Goal: Task Accomplishment & Management: Manage account settings

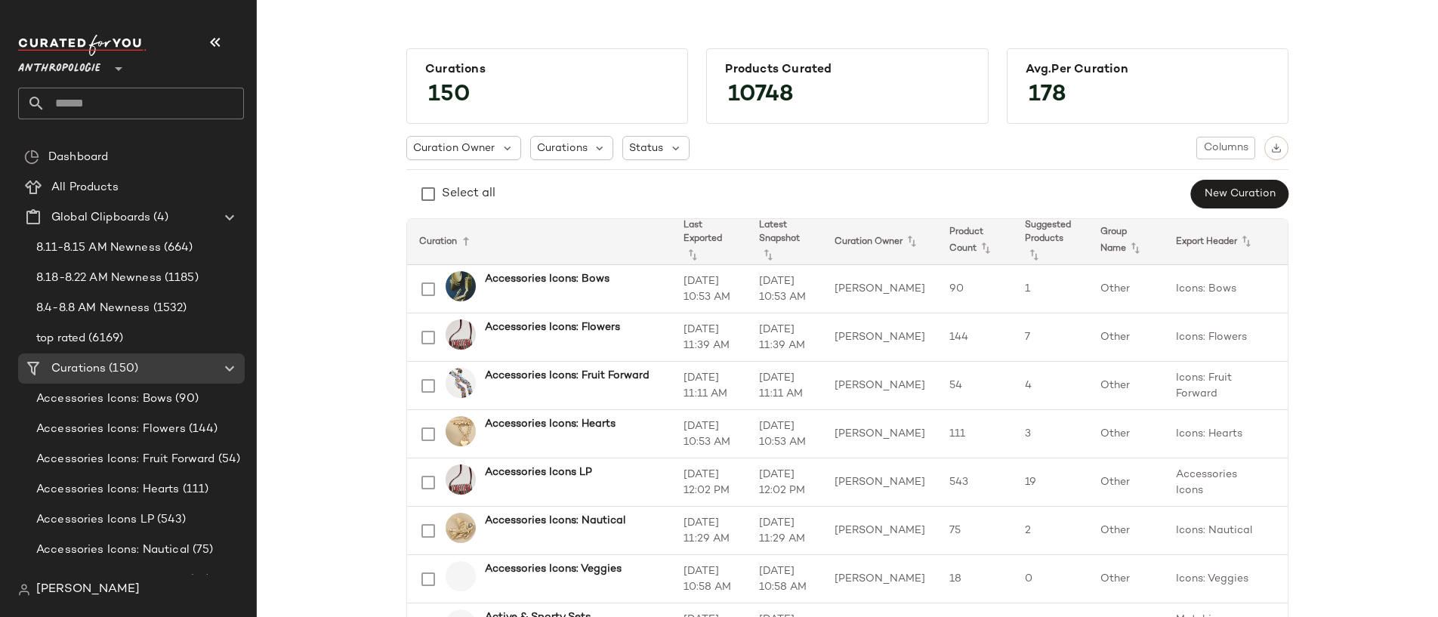
click at [90, 71] on span "Anthropologie" at bounding box center [59, 64] width 82 height 27
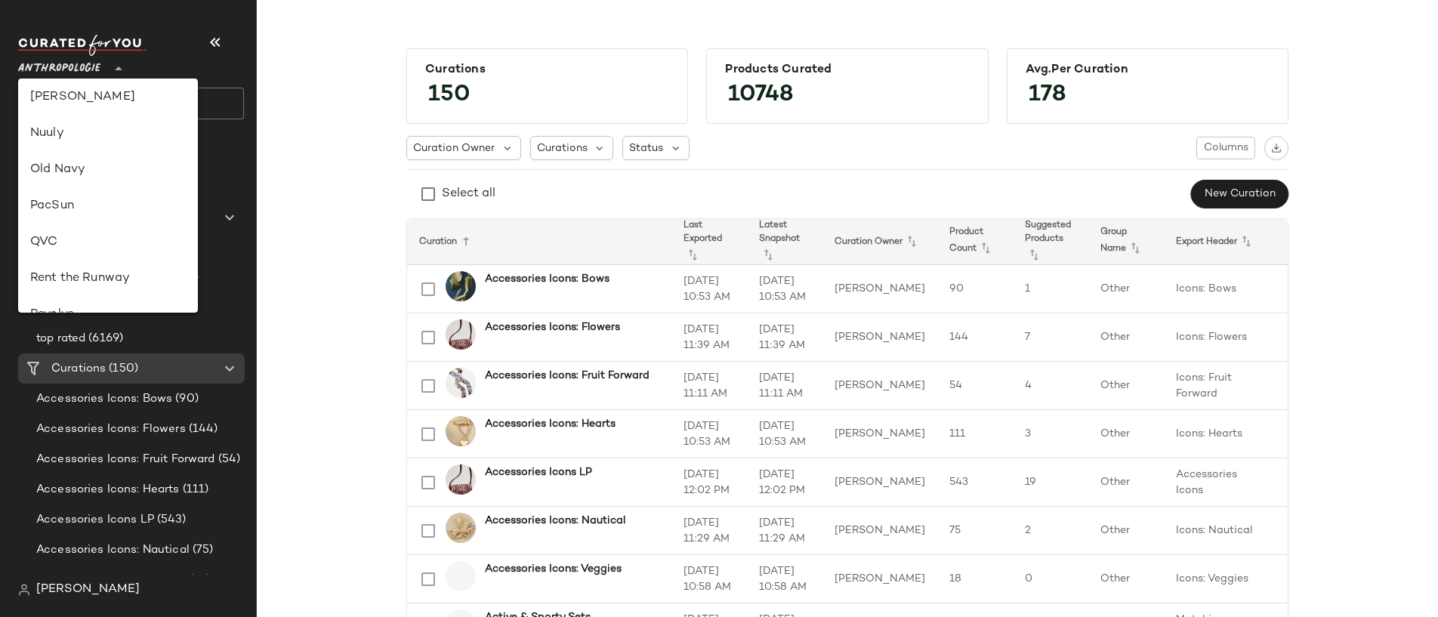
scroll to position [682, 0]
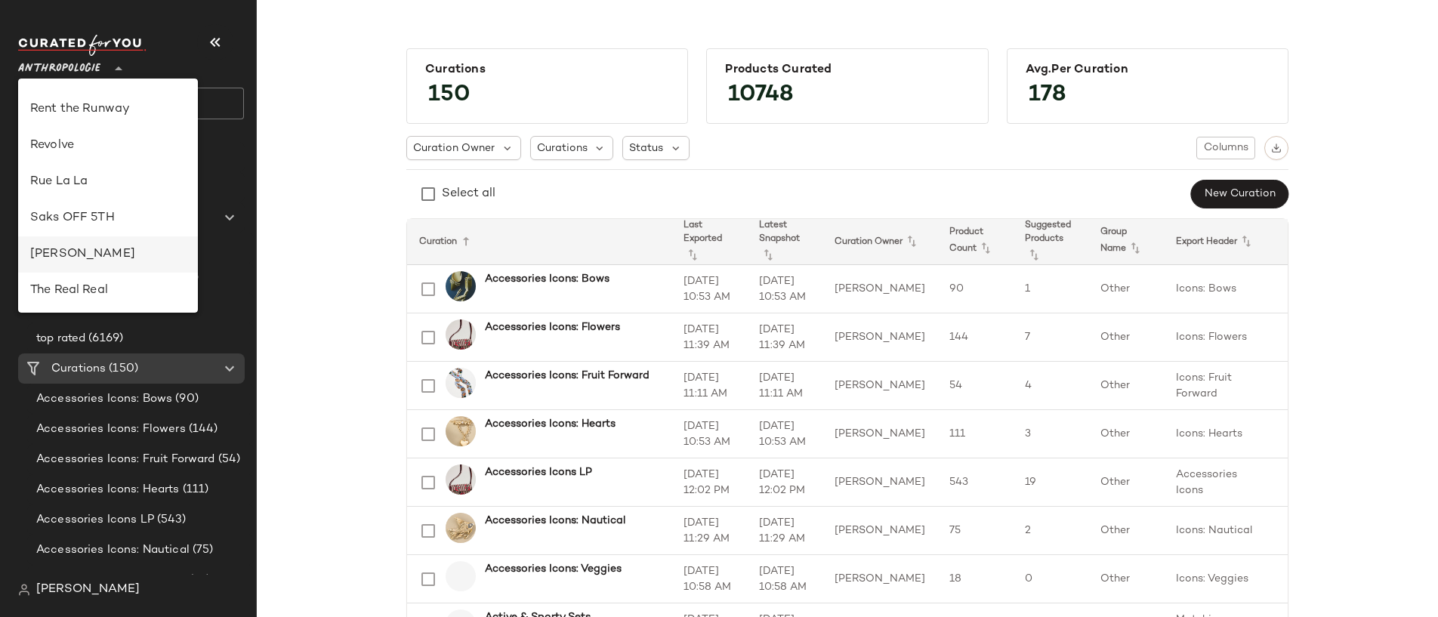
click at [96, 251] on div "[PERSON_NAME]" at bounding box center [108, 254] width 156 height 18
type input "**"
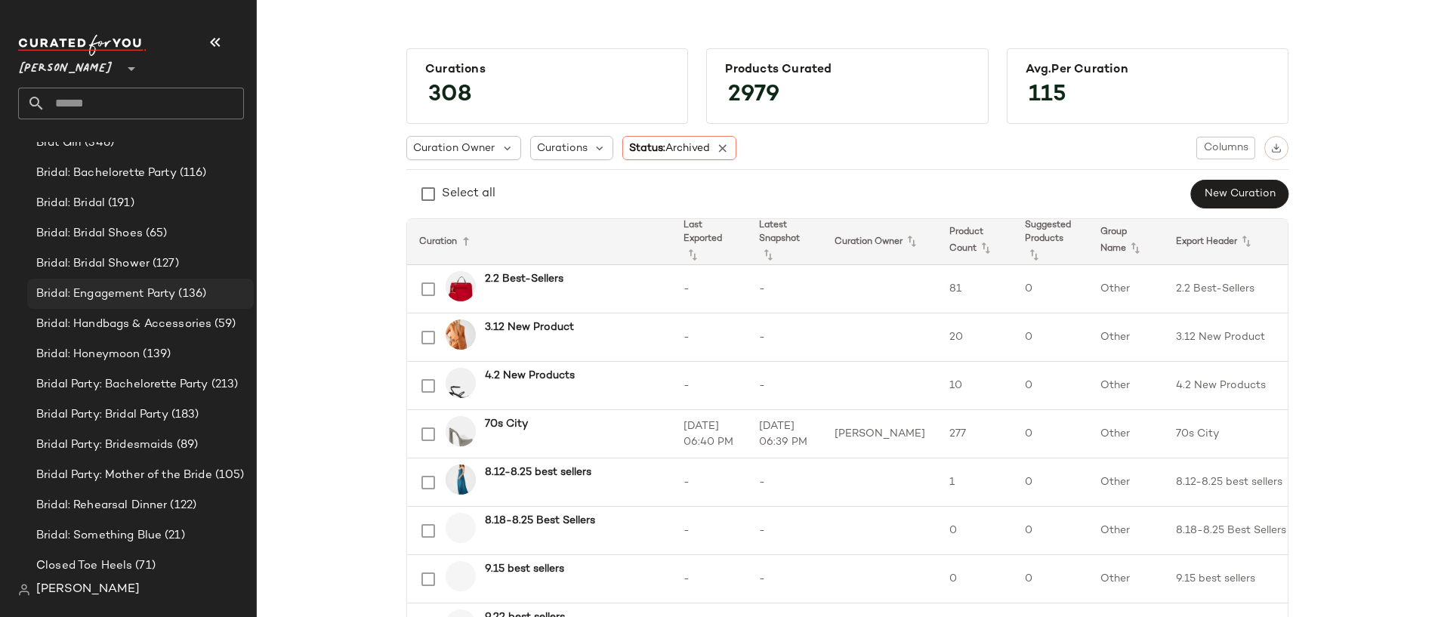
scroll to position [879, 0]
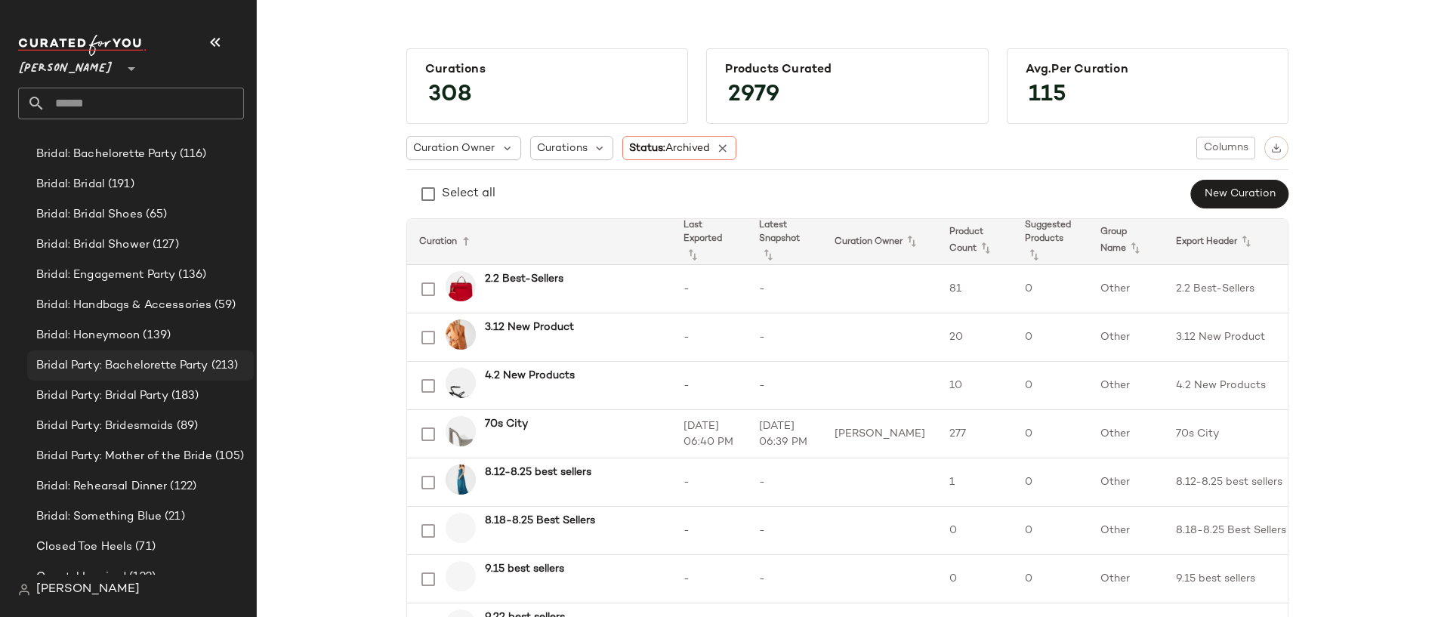
click at [134, 364] on span "Bridal Party: Bachelorette Party" at bounding box center [122, 365] width 172 height 17
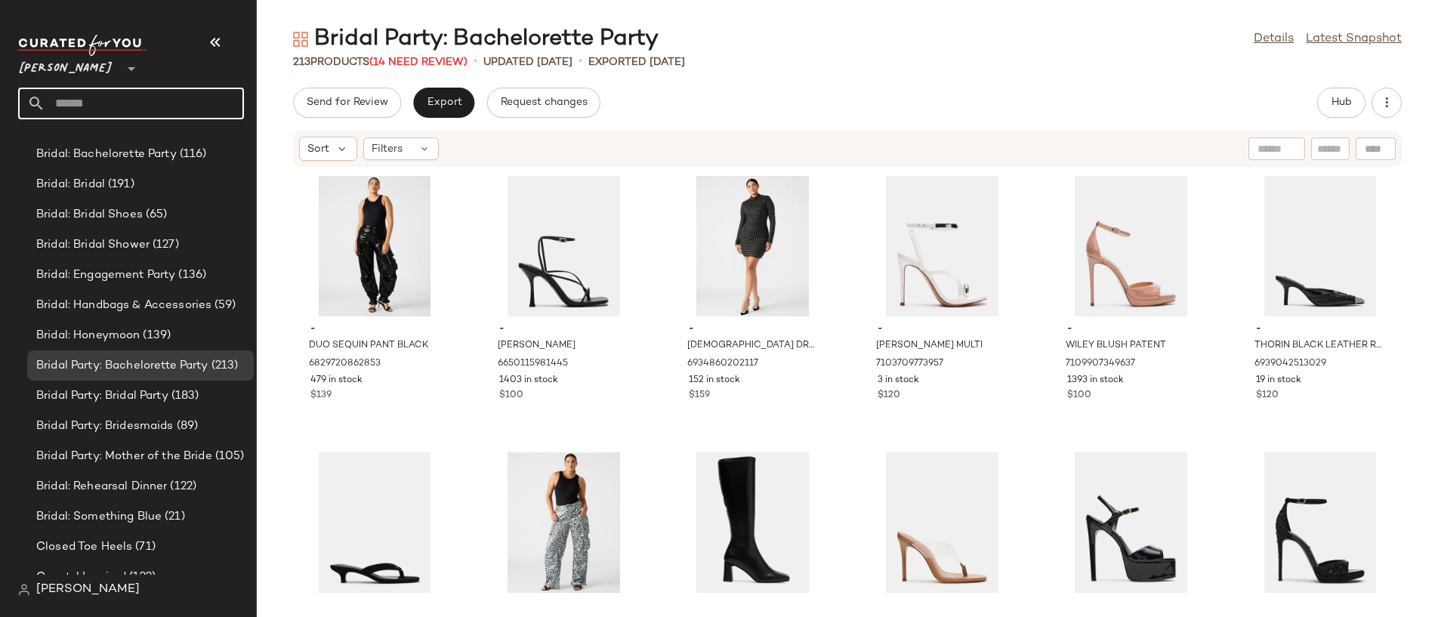
click at [140, 117] on input "text" at bounding box center [144, 104] width 199 height 32
click at [282, 159] on div "Sort Filters" at bounding box center [847, 149] width 1181 height 38
click at [1281, 34] on link "Details" at bounding box center [1273, 39] width 40 height 18
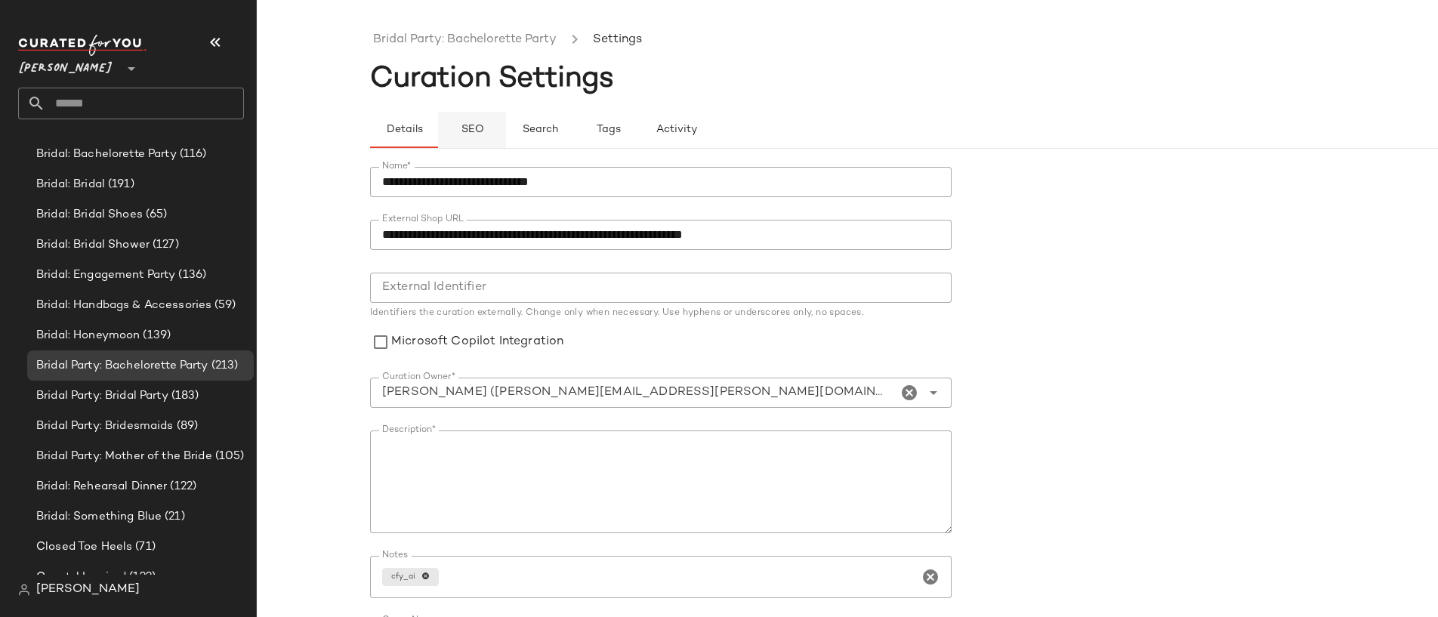
click at [466, 128] on span "SEO" at bounding box center [471, 130] width 23 height 12
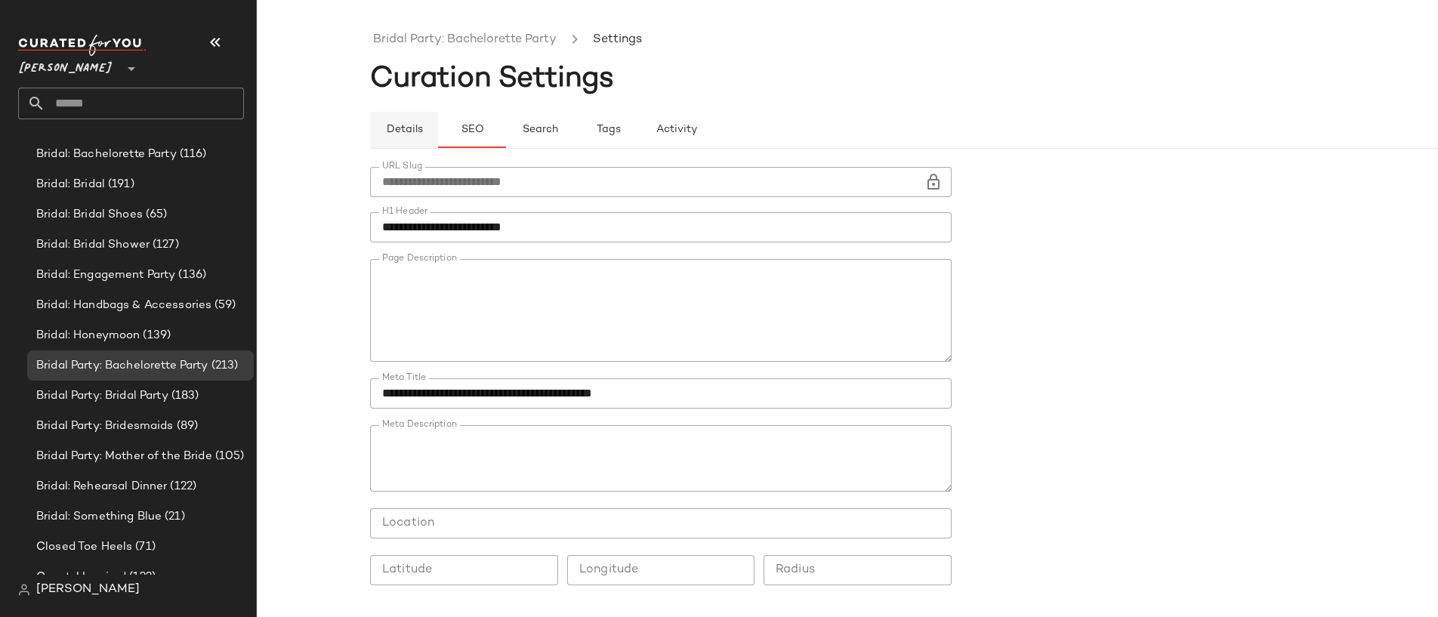
click at [506, 138] on button "Details" at bounding box center [540, 130] width 68 height 36
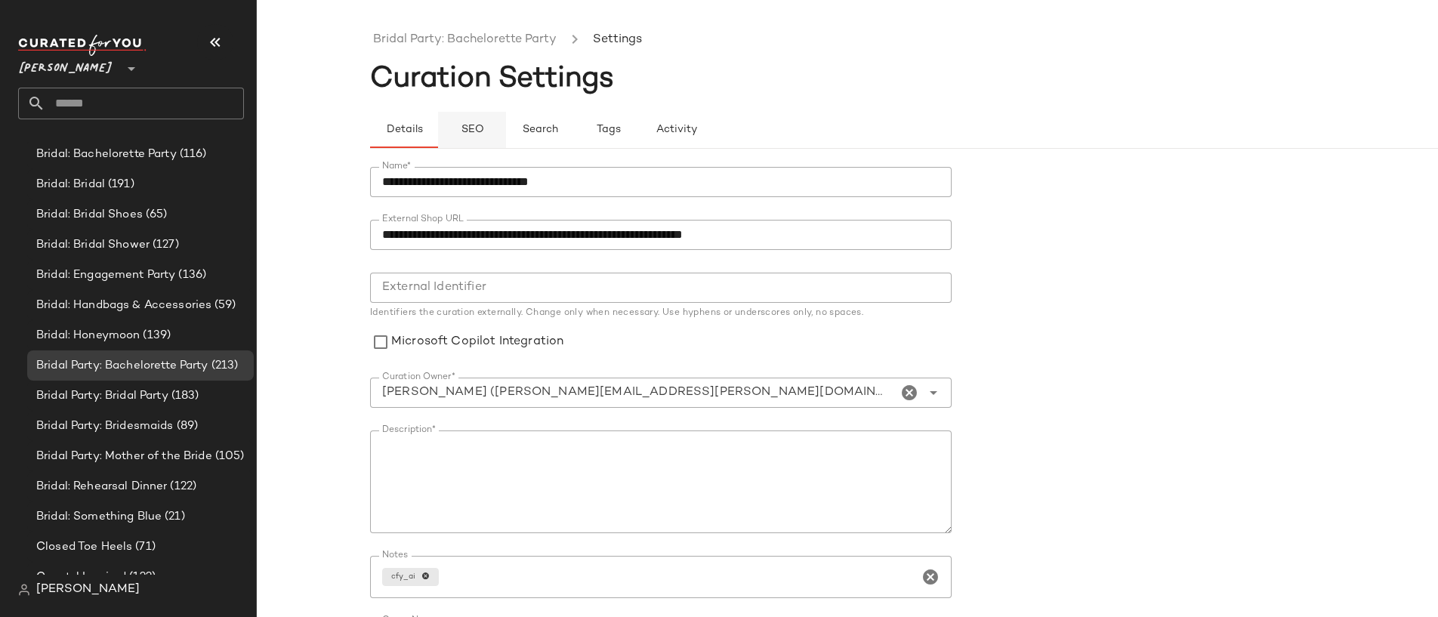
click at [574, 137] on button "SEO" at bounding box center [608, 130] width 68 height 36
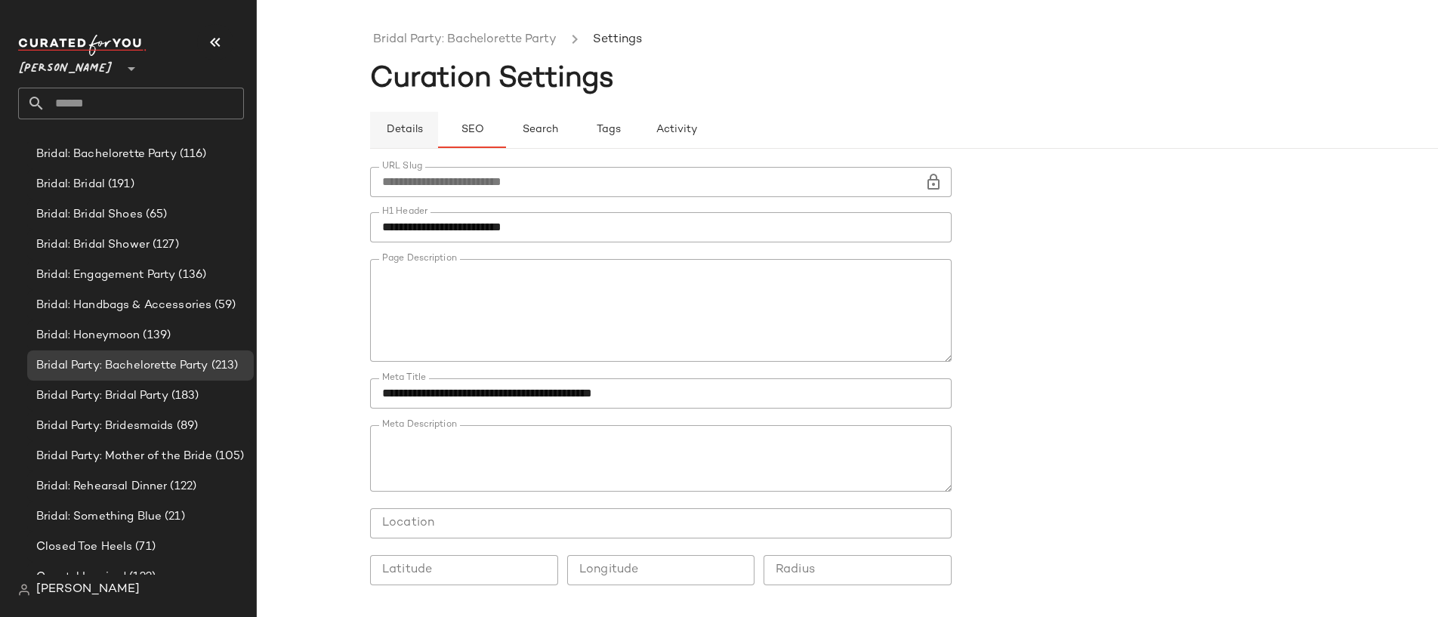
click at [412, 131] on span "Details" at bounding box center [403, 130] width 37 height 12
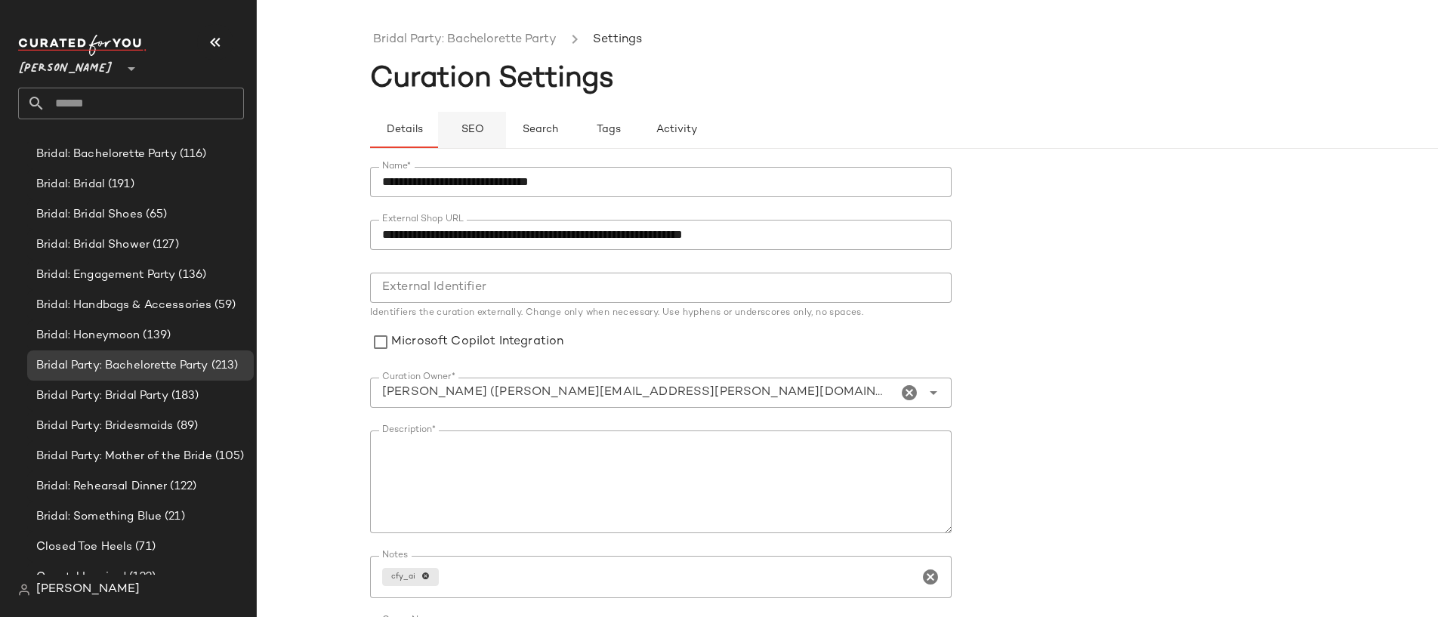
click at [473, 130] on span "SEO" at bounding box center [471, 130] width 23 height 12
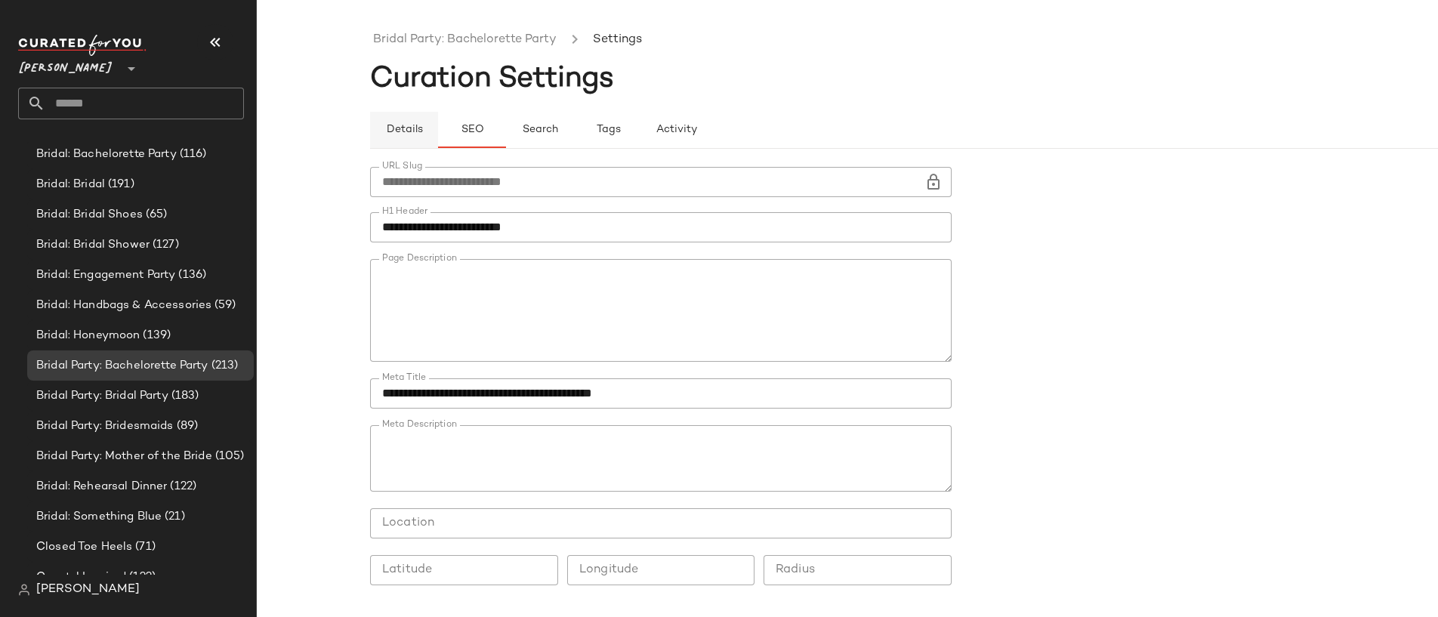
click at [506, 132] on button "Details" at bounding box center [540, 130] width 68 height 36
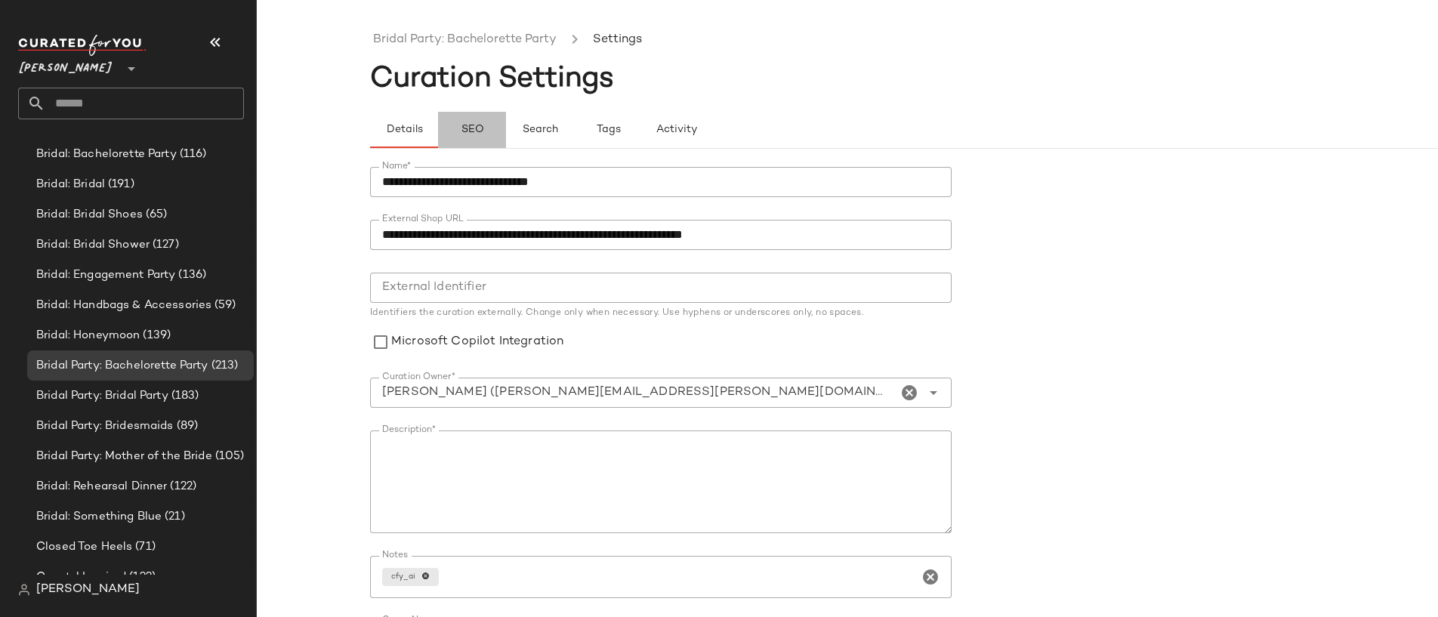
click at [470, 132] on span "SEO" at bounding box center [471, 130] width 23 height 12
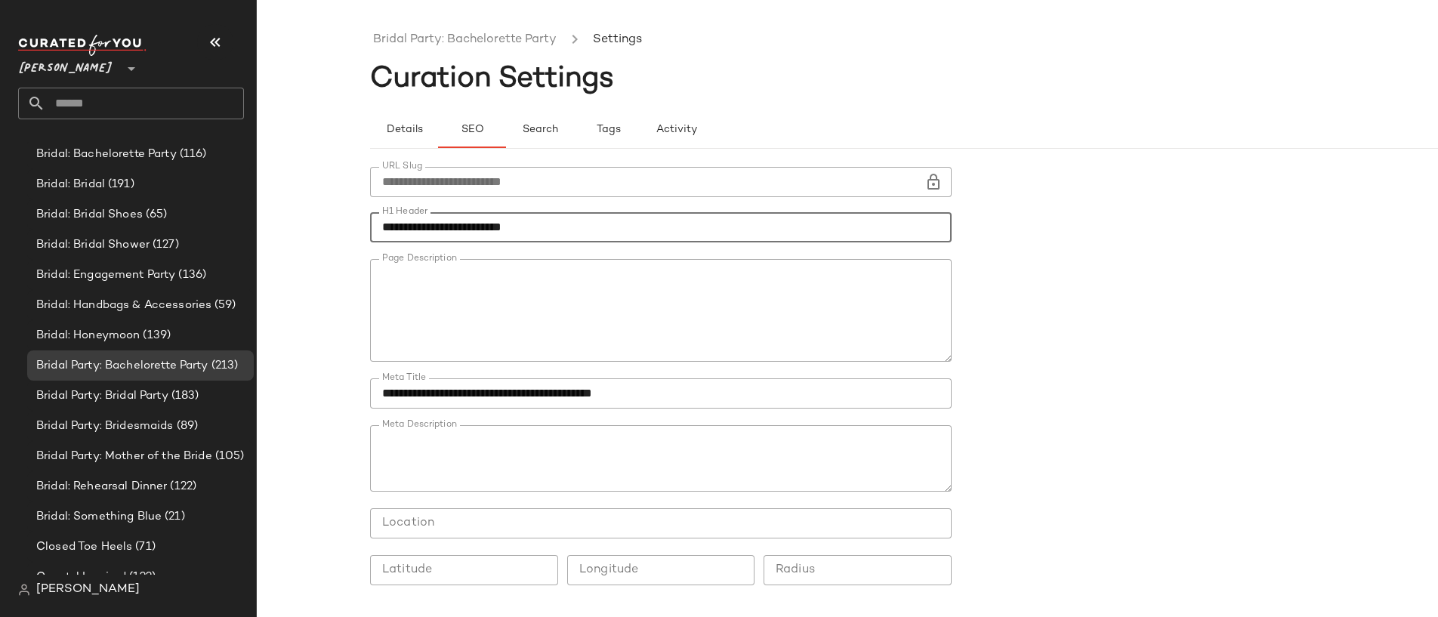
drag, startPoint x: 381, startPoint y: 232, endPoint x: 543, endPoint y: 231, distance: 162.3
click at [543, 231] on input "**********" at bounding box center [660, 227] width 581 height 30
click at [551, 232] on input "**********" at bounding box center [660, 227] width 581 height 30
drag, startPoint x: 566, startPoint y: 219, endPoint x: 364, endPoint y: 219, distance: 201.6
click at [364, 219] on div "**********" at bounding box center [719, 320] width 1438 height 593
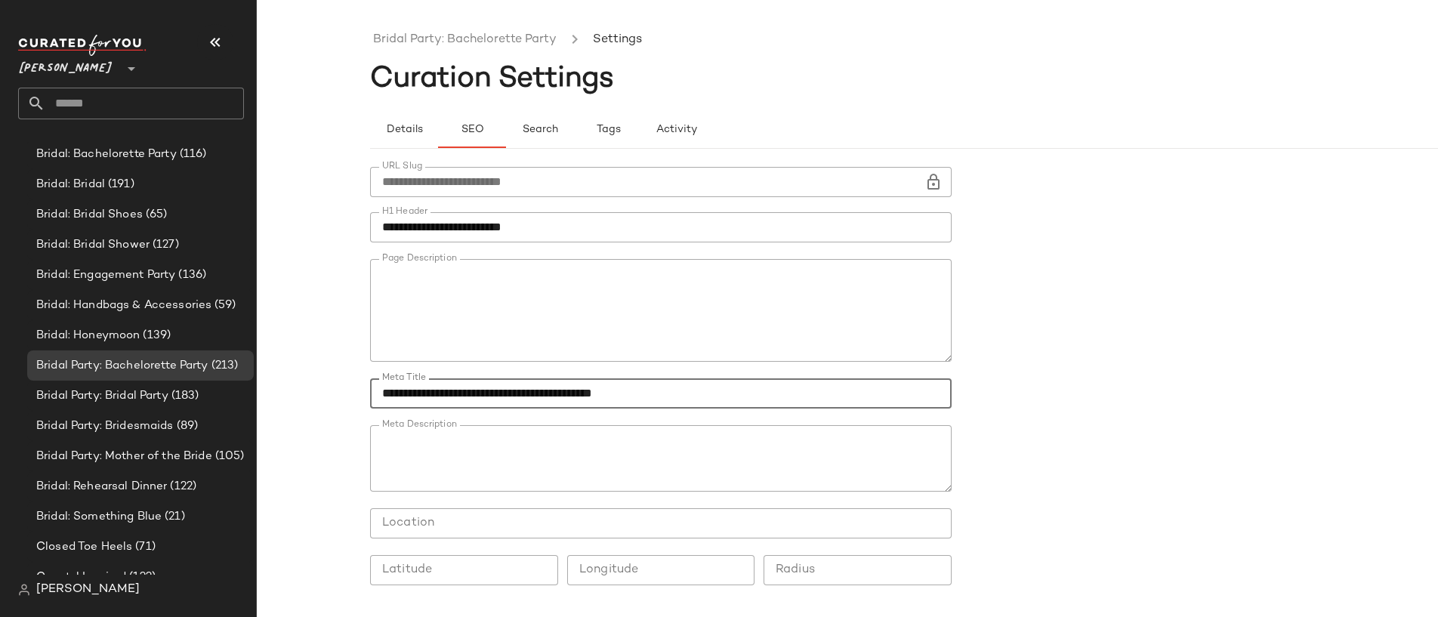
click at [439, 403] on input "**********" at bounding box center [660, 393] width 581 height 30
click at [506, 137] on button "Details" at bounding box center [540, 130] width 68 height 36
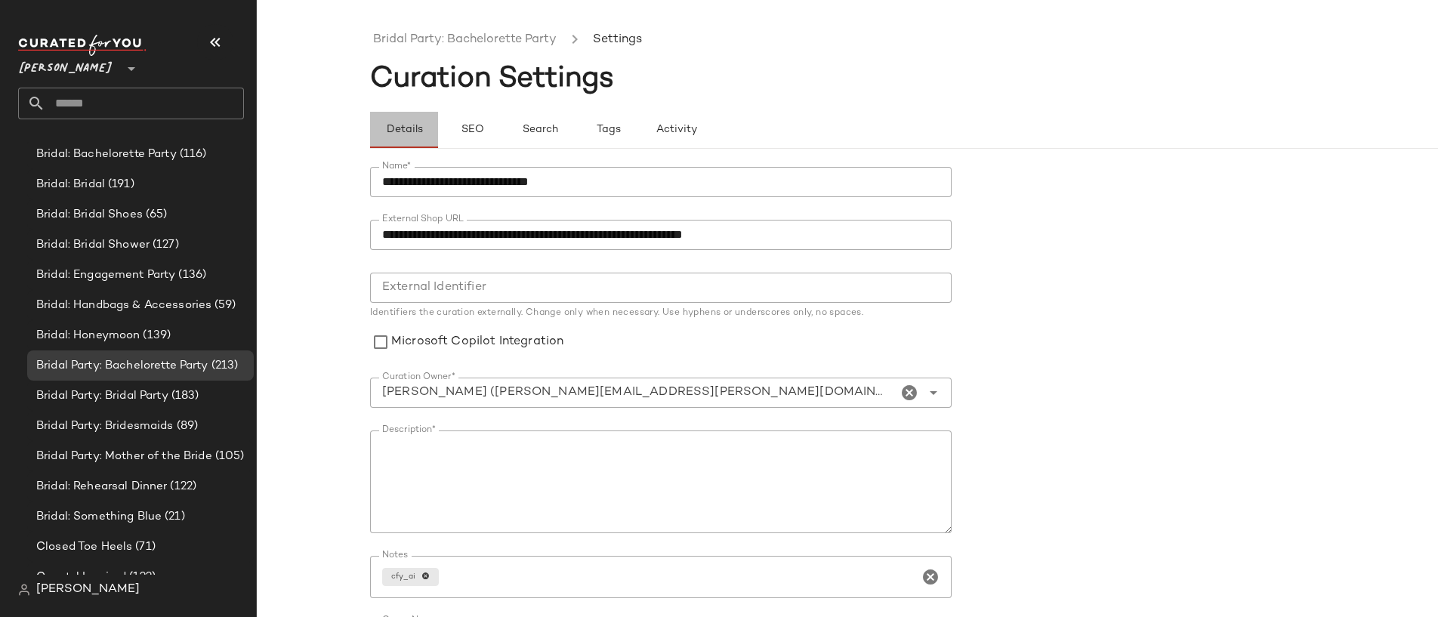
click at [417, 137] on button "Details" at bounding box center [404, 130] width 68 height 36
click at [460, 45] on link "Bridal Party: Bachelorette Party" at bounding box center [464, 40] width 183 height 20
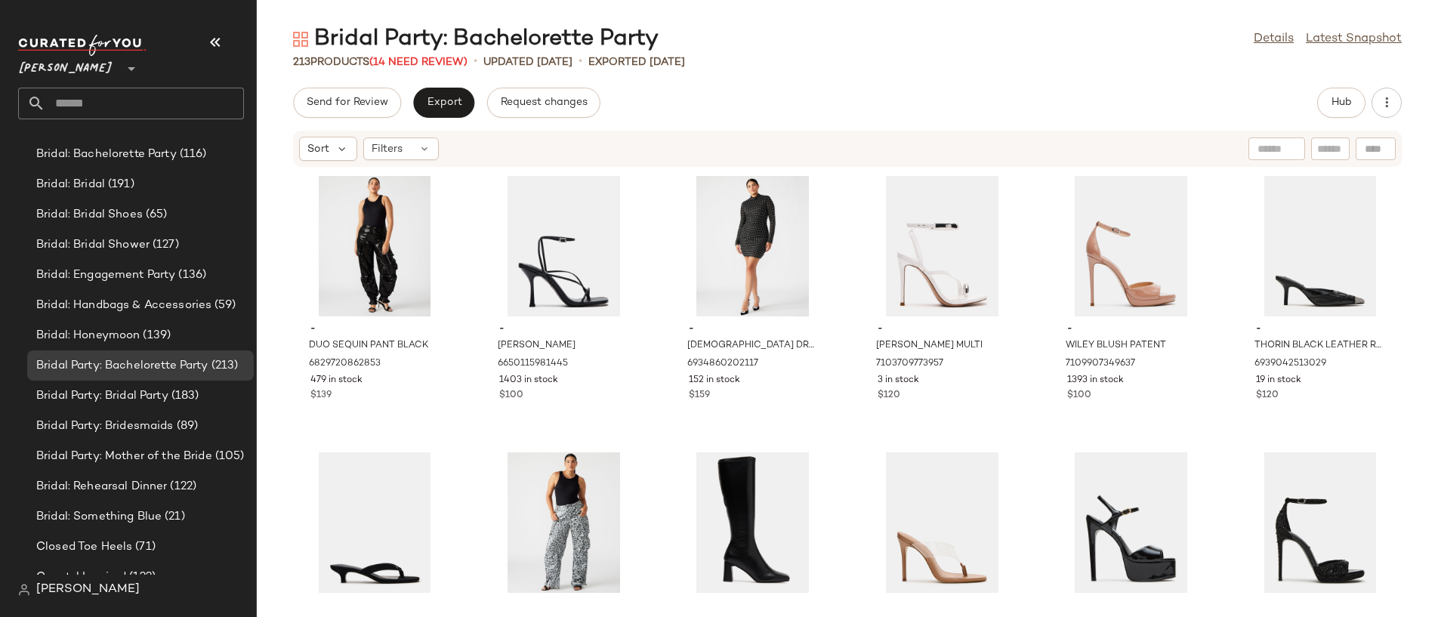
click at [1271, 27] on div "Bridal Party: Bachelorette Party Details Latest Snapshot" at bounding box center [847, 39] width 1181 height 30
click at [1267, 37] on link "Details" at bounding box center [1273, 39] width 40 height 18
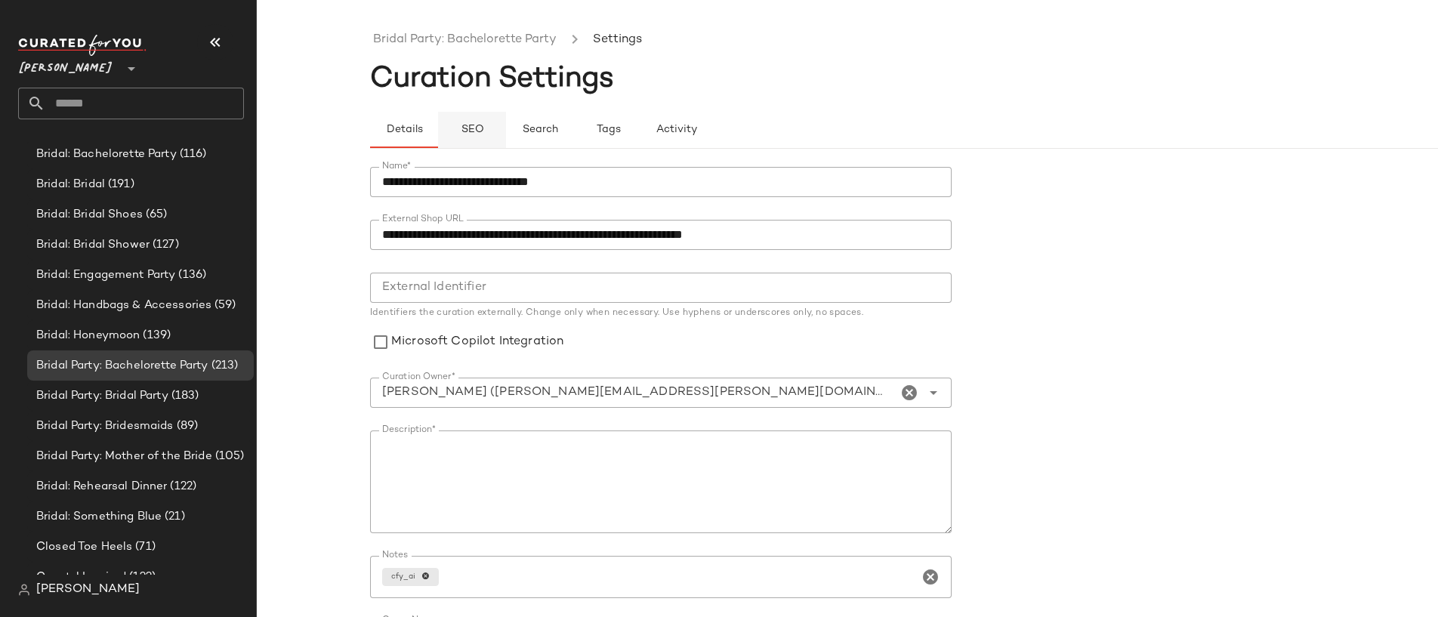
click at [574, 134] on button "SEO" at bounding box center [608, 130] width 68 height 36
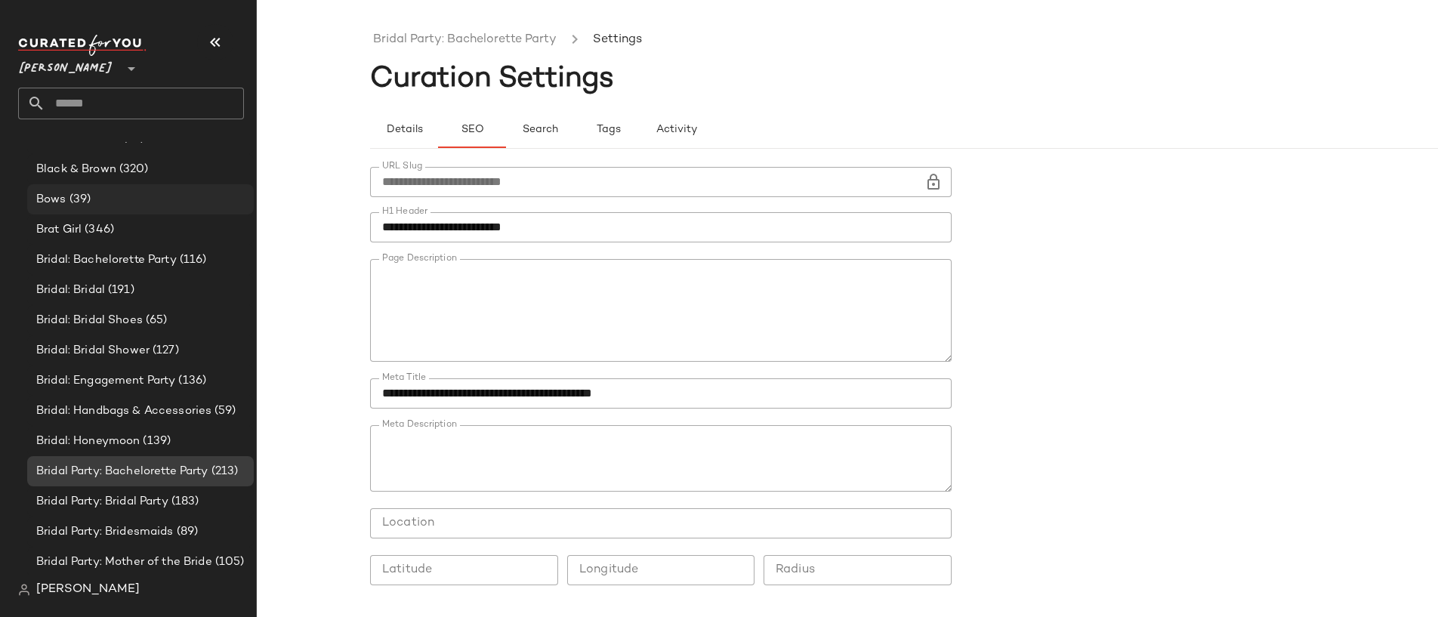
scroll to position [775, 0]
click at [552, 130] on span "Search" at bounding box center [540, 130] width 36 height 12
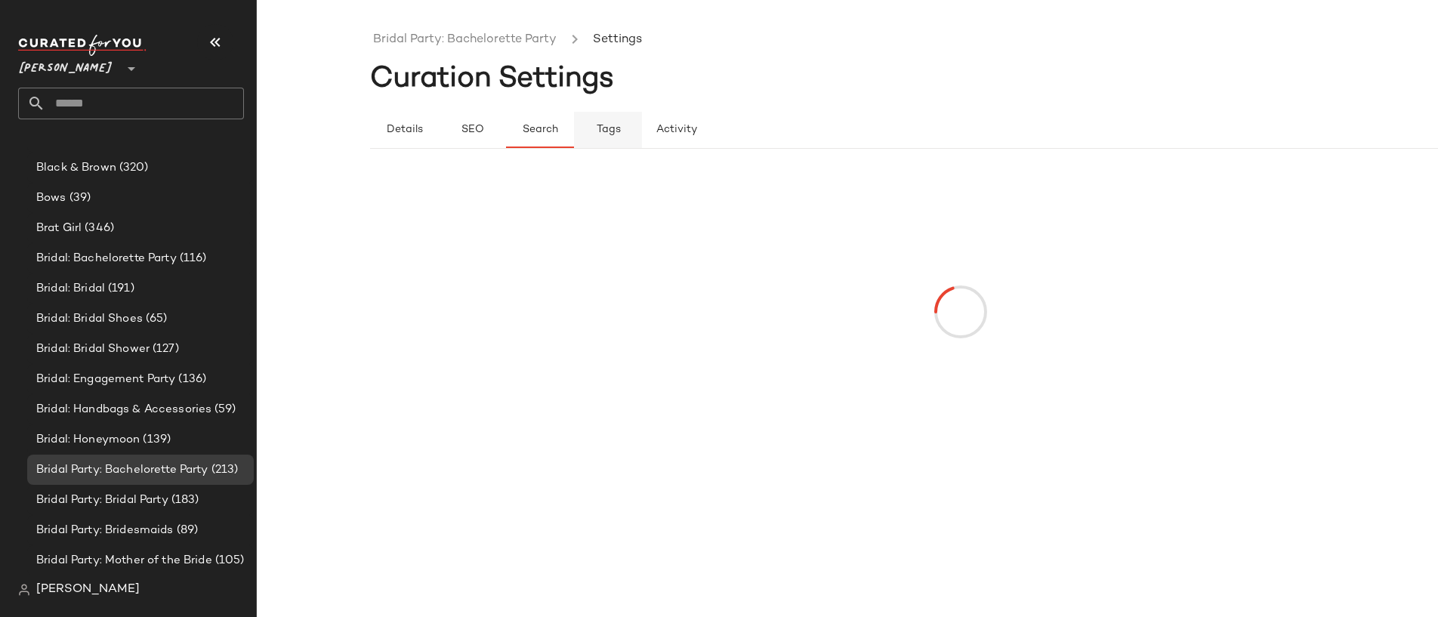
click at [599, 130] on span "Tags" at bounding box center [607, 130] width 25 height 12
click at [651, 130] on button "Activity" at bounding box center [676, 130] width 68 height 36
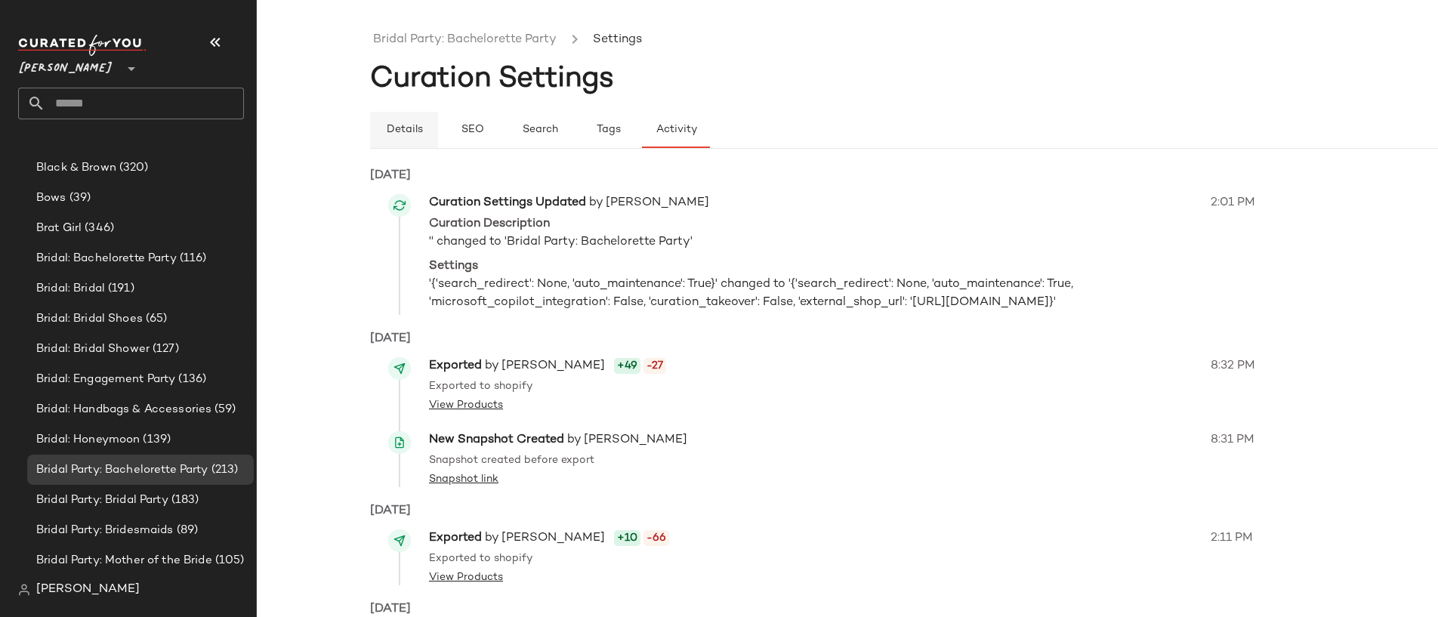
click at [408, 125] on span "Details" at bounding box center [403, 130] width 37 height 12
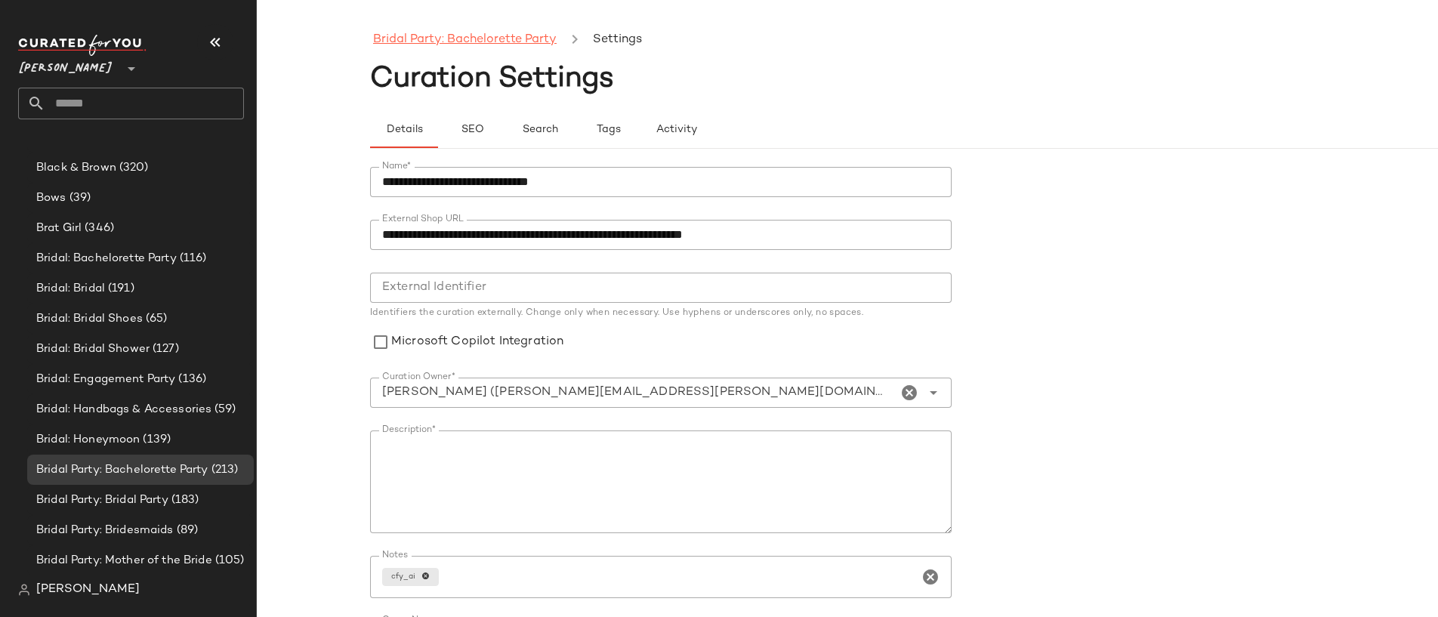
click at [455, 34] on link "Bridal Party: Bachelorette Party" at bounding box center [464, 40] width 183 height 20
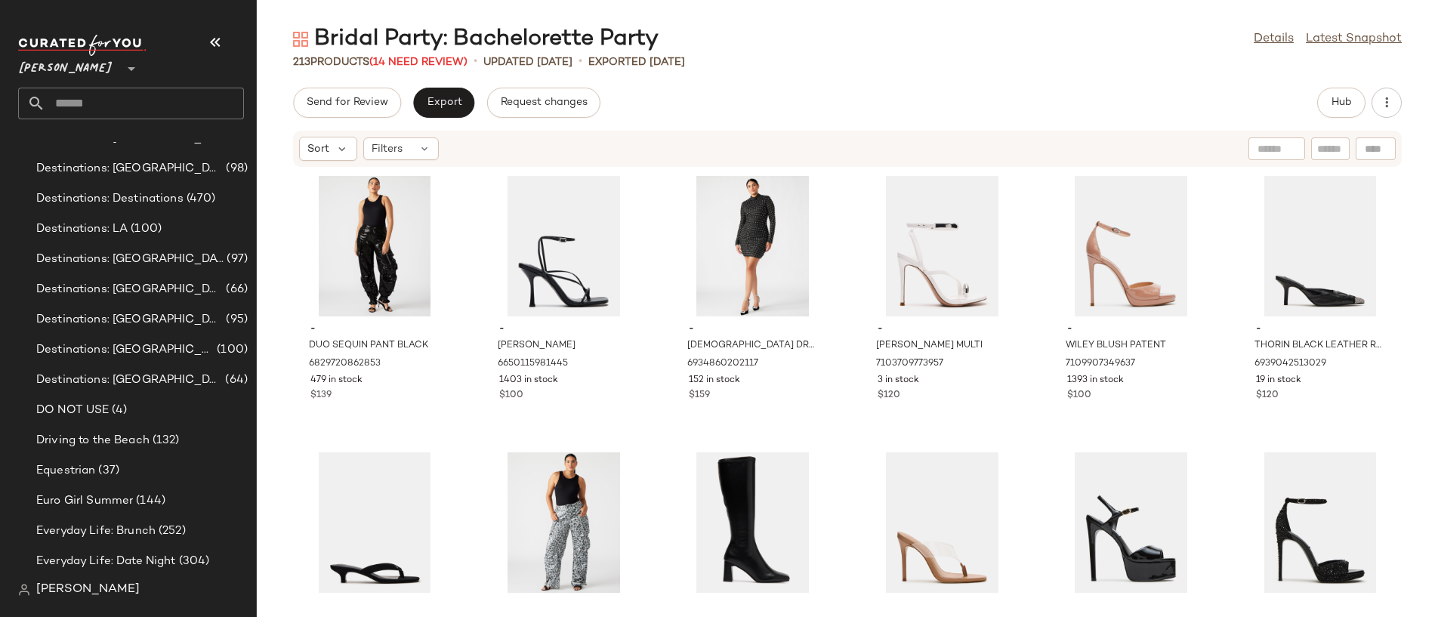
scroll to position [1561, 0]
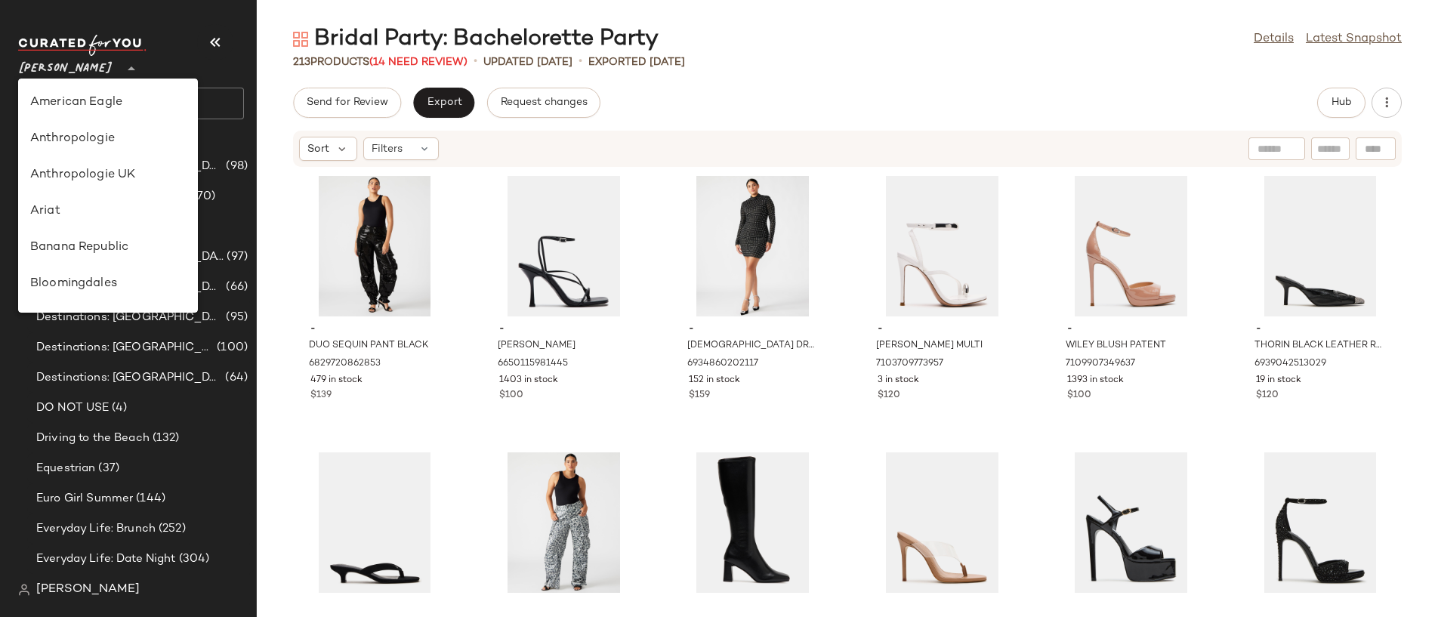
click at [46, 62] on span "[PERSON_NAME]" at bounding box center [65, 64] width 95 height 27
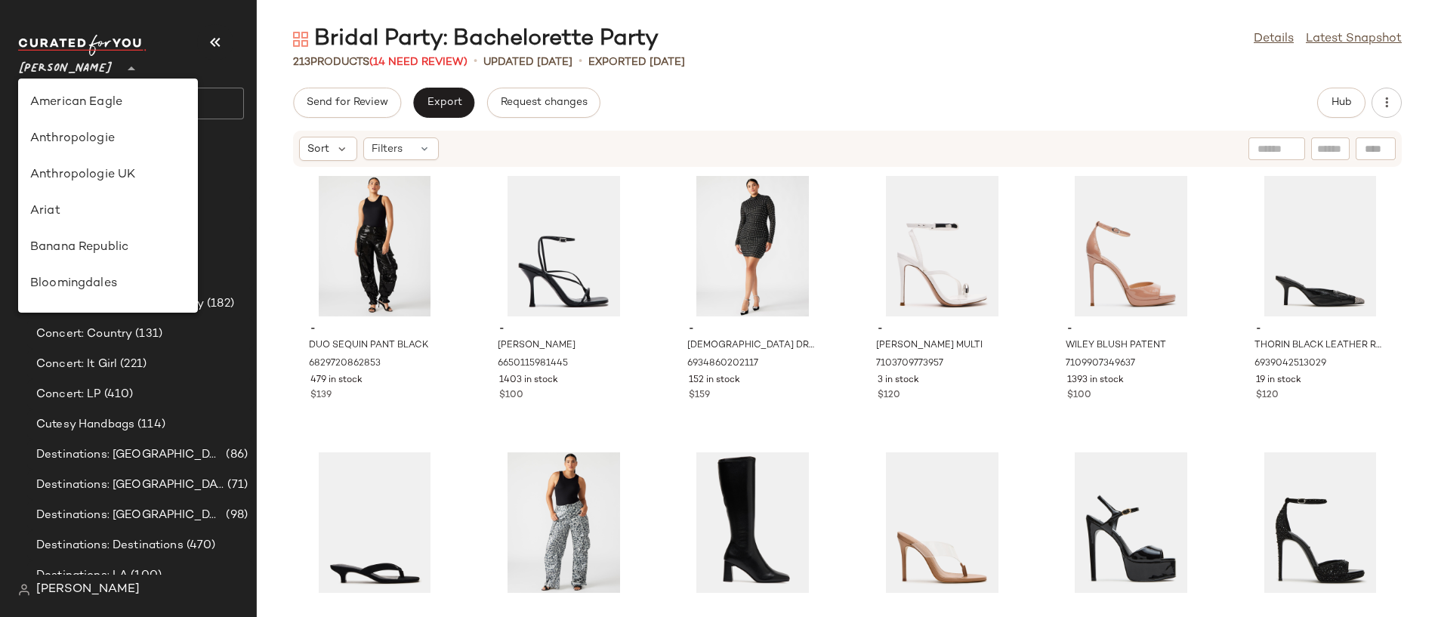
scroll to position [1183, 0]
click at [278, 264] on div "- DUO SEQUIN PANT BLACK 6829720862853 479 in stock $139 - [PERSON_NAME] 6650115…" at bounding box center [847, 383] width 1181 height 431
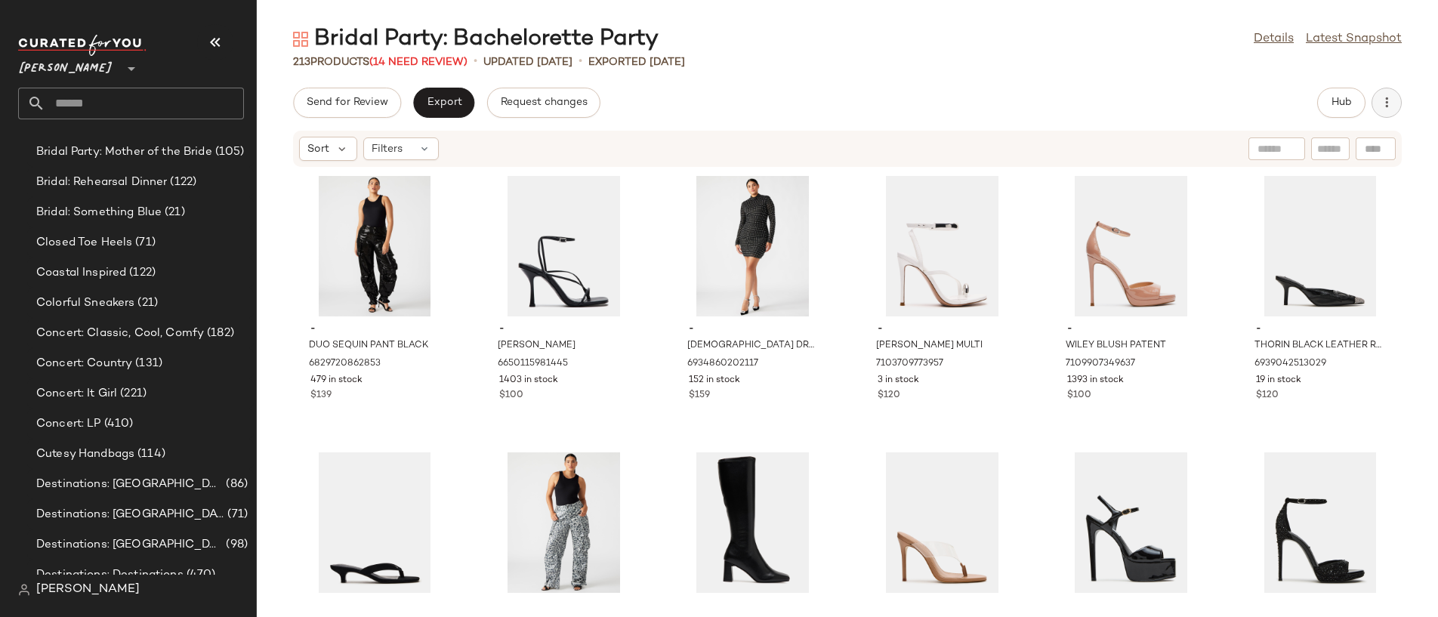
click at [1384, 109] on icon "button" at bounding box center [1386, 102] width 15 height 15
click at [1373, 111] on div "Hub" at bounding box center [1359, 103] width 85 height 30
click at [1339, 42] on link "Latest Snapshot" at bounding box center [1353, 39] width 96 height 18
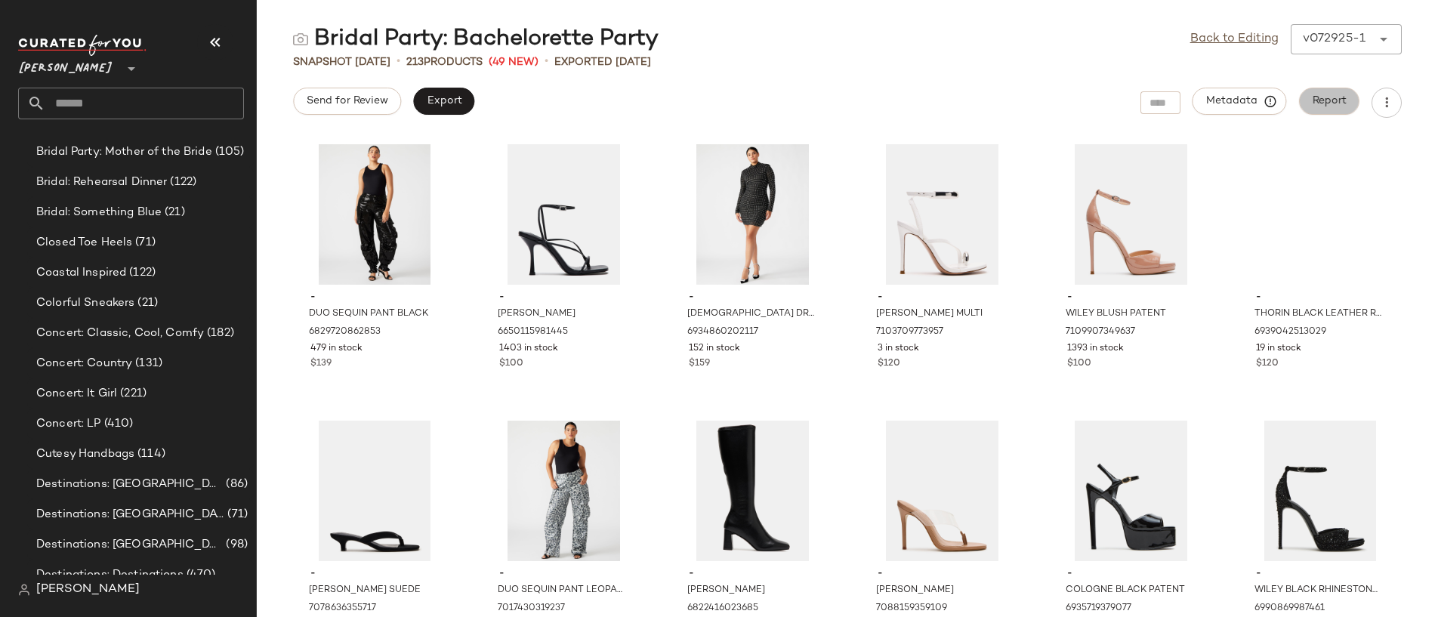
click at [1336, 104] on span "Report" at bounding box center [1329, 101] width 35 height 12
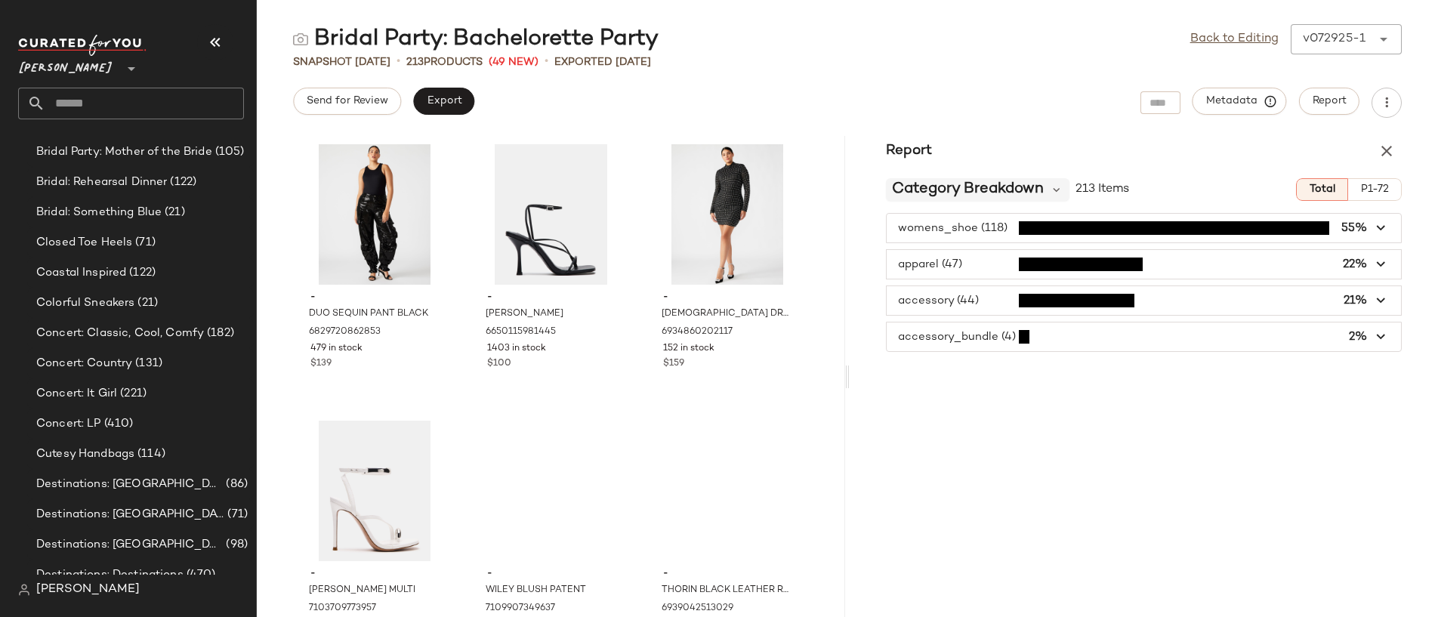
click at [1019, 193] on span "Category Breakdown" at bounding box center [968, 189] width 152 height 23
click at [1006, 413] on div "Report Category Breakdown 213 Items Total P1-72 womens_shoe (118) 55% apparel (…" at bounding box center [1143, 376] width 588 height 481
click at [961, 197] on span "Category Breakdown" at bounding box center [968, 189] width 152 height 23
click at [954, 375] on div "Report Category Breakdown 213 Items Total P1-72 womens_shoe (118) 55% apparel (…" at bounding box center [1143, 376] width 588 height 481
click at [1382, 151] on icon "button" at bounding box center [1386, 151] width 18 height 18
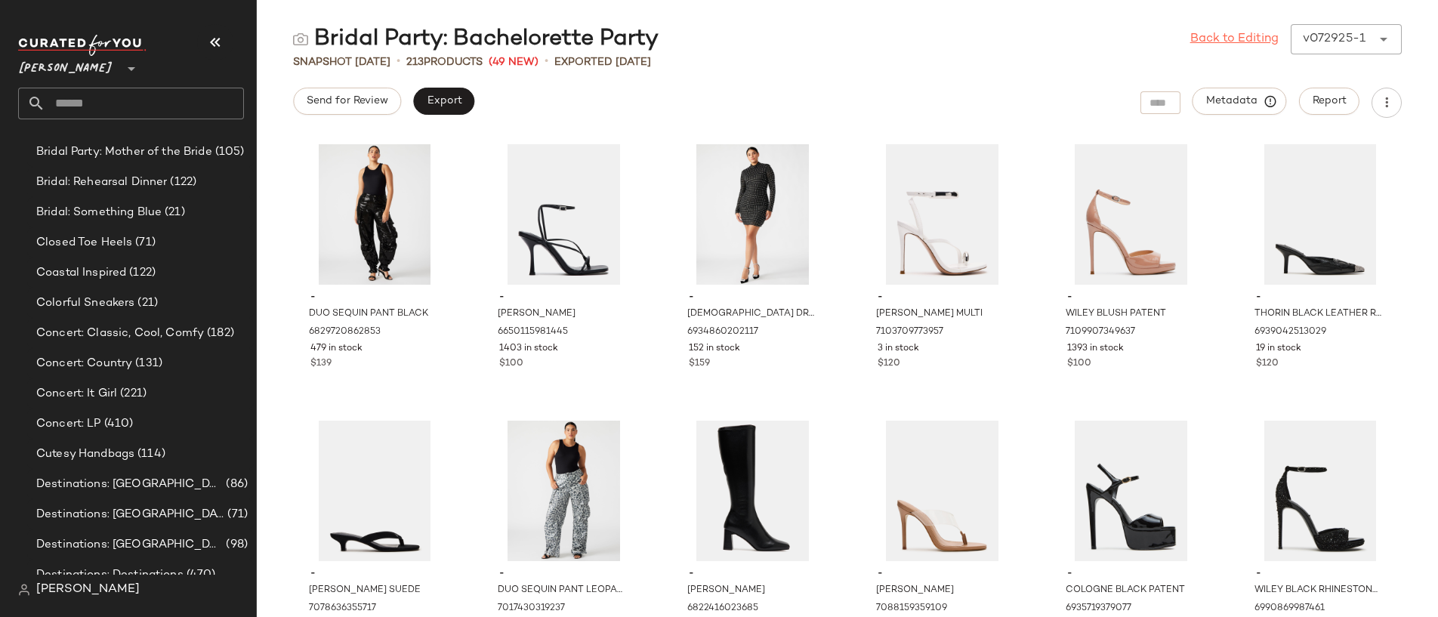
click at [1253, 41] on link "Back to Editing" at bounding box center [1234, 39] width 88 height 18
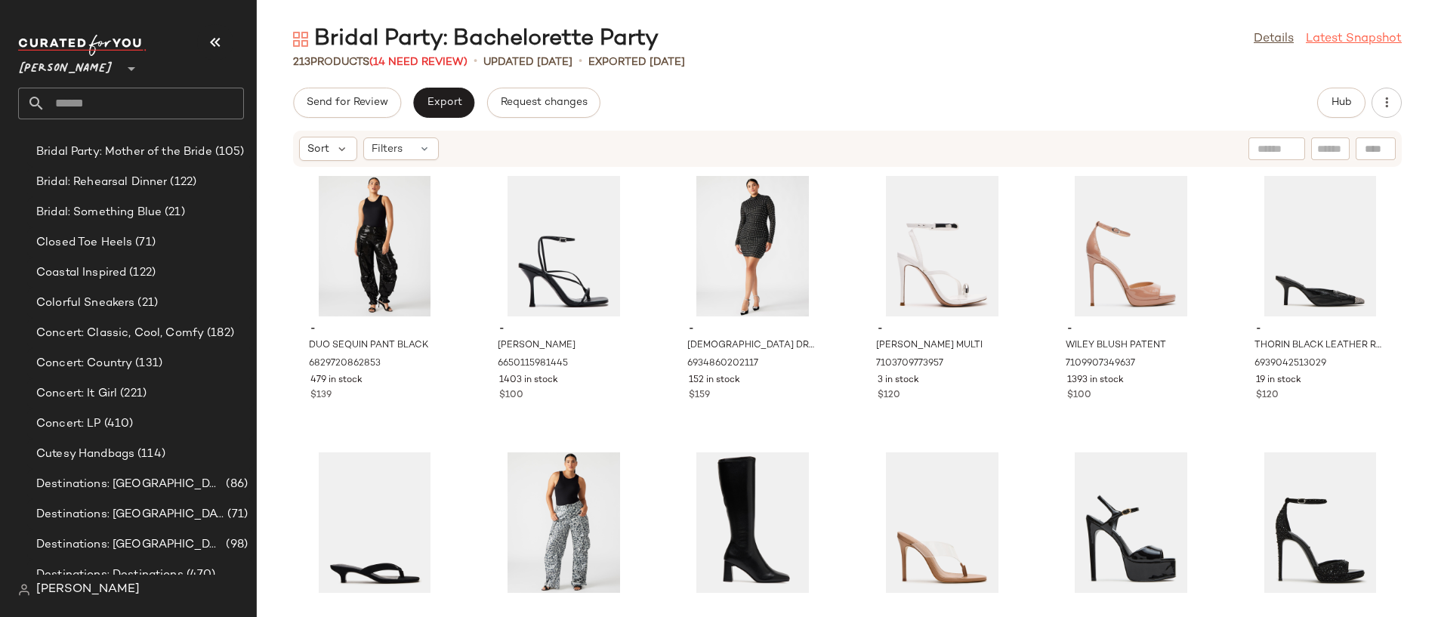
click at [1315, 39] on link "Latest Snapshot" at bounding box center [1353, 39] width 96 height 18
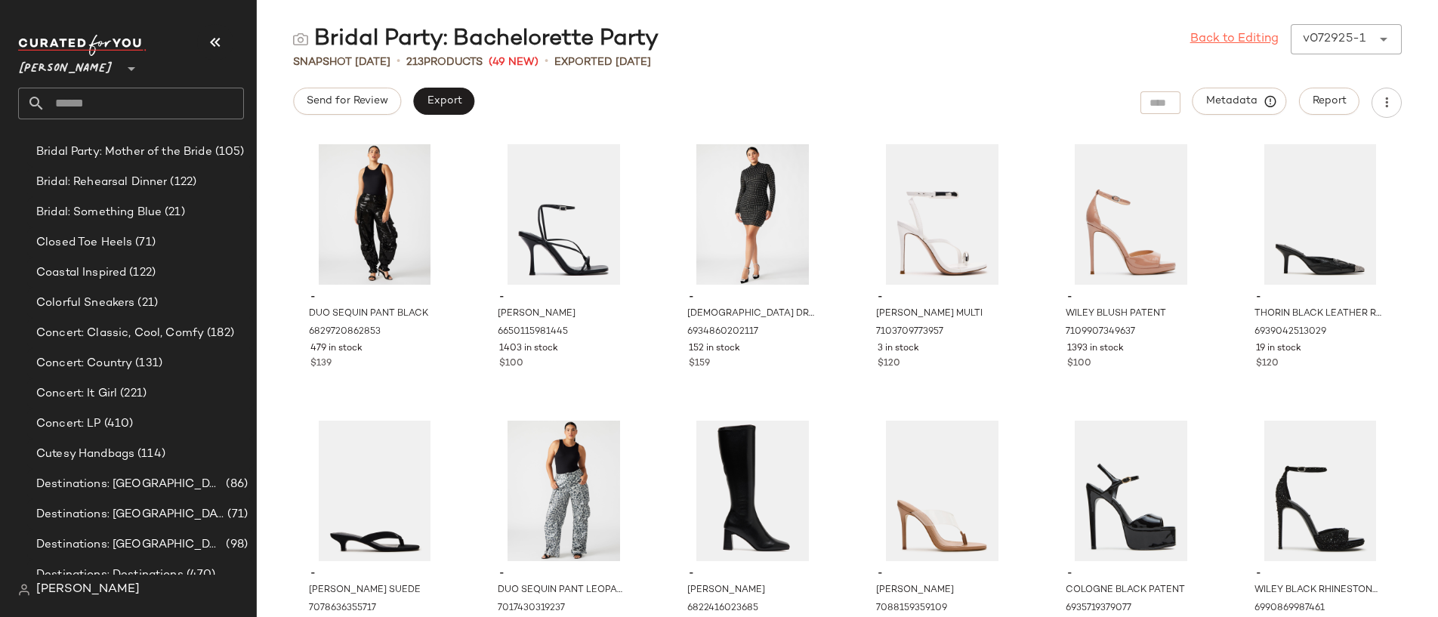
click at [1254, 44] on link "Back to Editing" at bounding box center [1234, 39] width 88 height 18
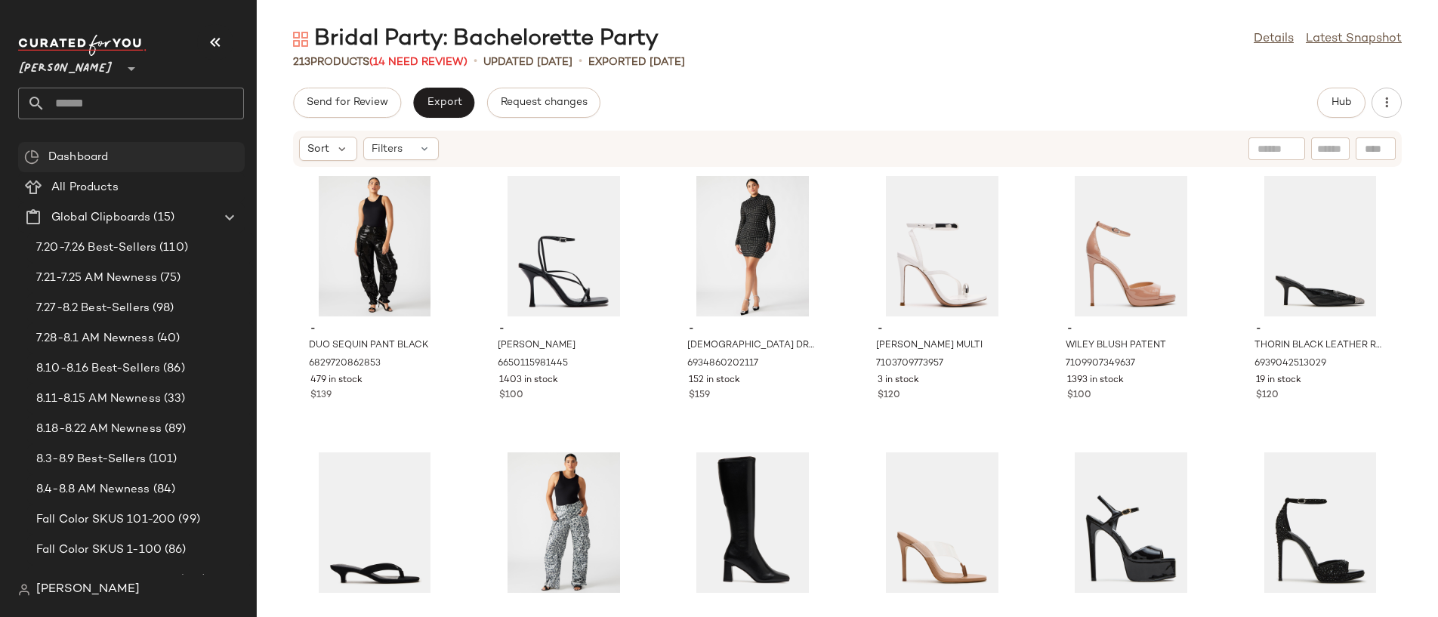
click at [104, 162] on span "Dashboard" at bounding box center [78, 157] width 60 height 17
